Goal: Task Accomplishment & Management: Manage account settings

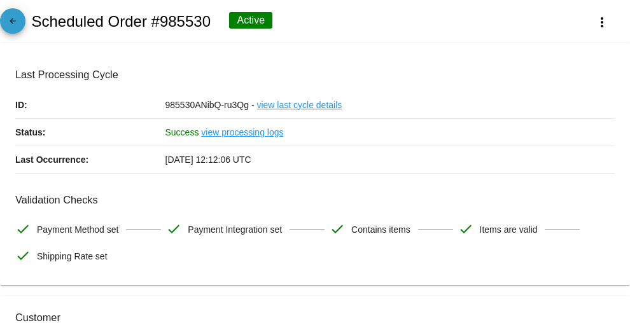
click at [12, 19] on mat-icon "arrow_back" at bounding box center [12, 24] width 15 height 15
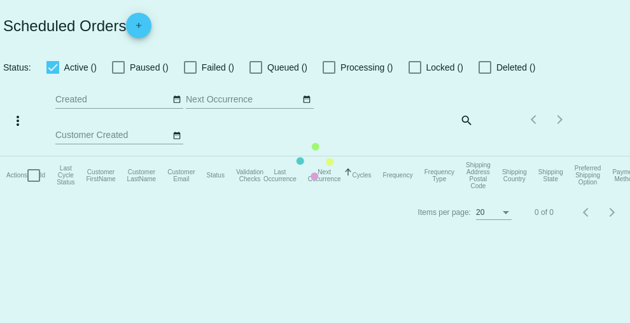
checkbox input "true"
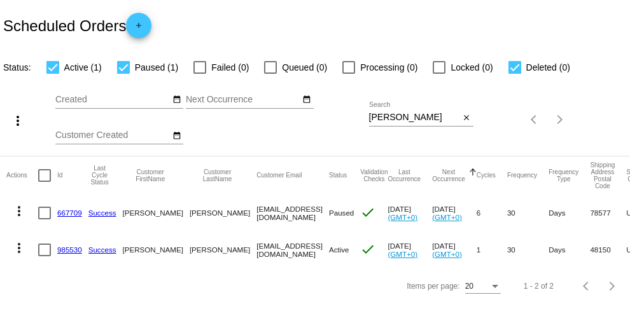
click at [403, 118] on input "[PERSON_NAME]" at bounding box center [414, 118] width 91 height 10
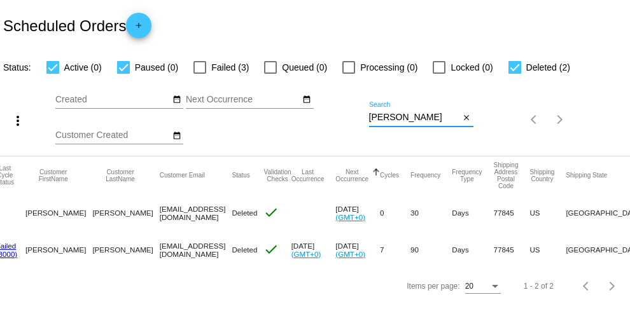
scroll to position [0, 95]
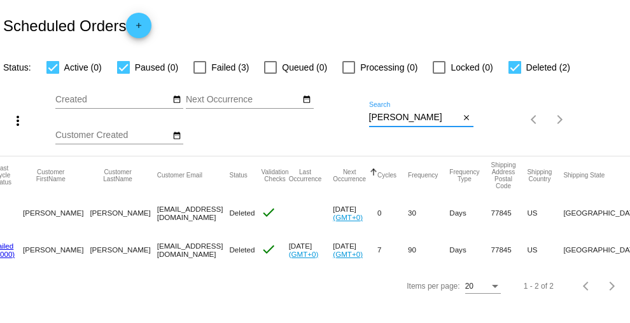
click at [387, 121] on input "[PERSON_NAME]" at bounding box center [414, 118] width 91 height 10
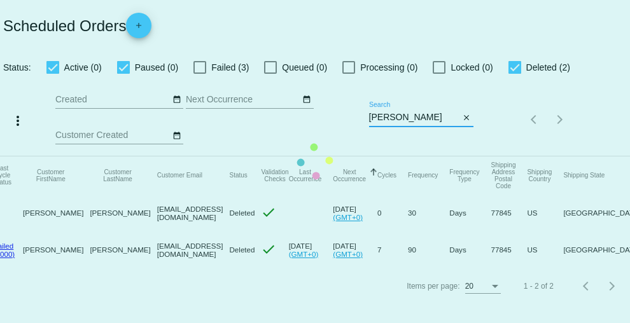
type input "[PERSON_NAME]"
